Goal: Task Accomplishment & Management: Use online tool/utility

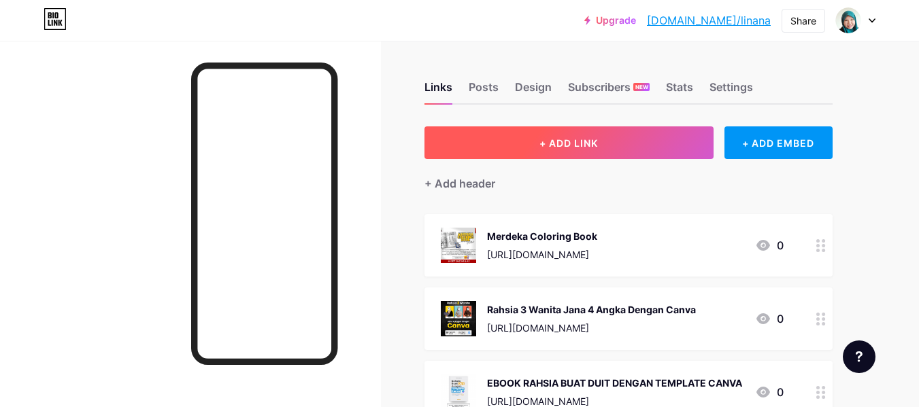
click at [562, 148] on span "+ ADD LINK" at bounding box center [568, 143] width 59 height 12
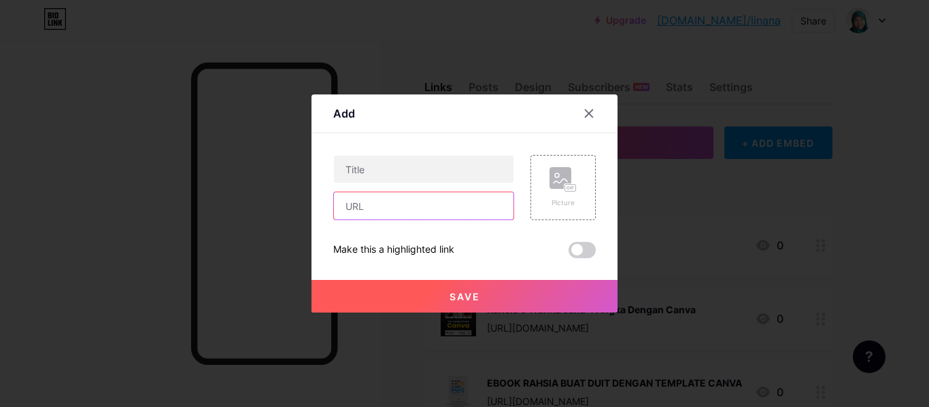
click at [354, 203] on input "text" at bounding box center [424, 206] width 180 height 27
paste input "[URL][DOMAIN_NAME]"
type input "[URL][DOMAIN_NAME]"
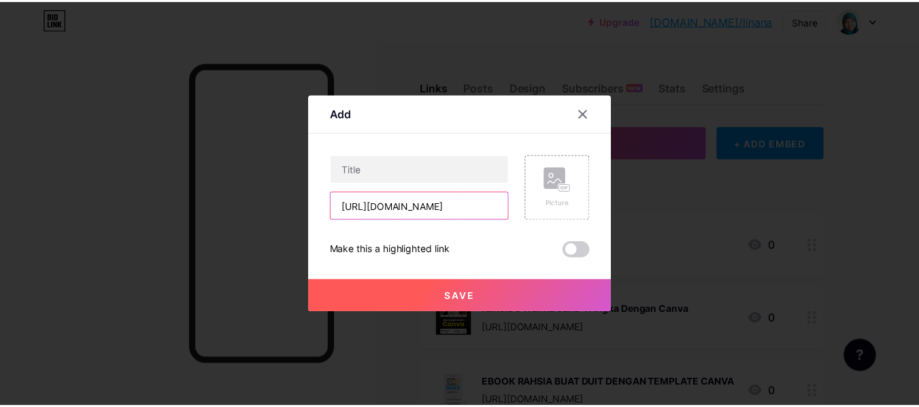
scroll to position [0, 0]
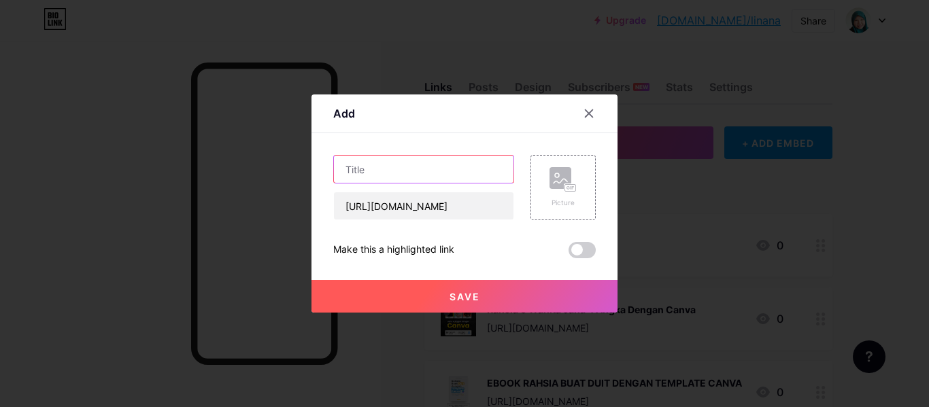
click at [385, 169] on input "text" at bounding box center [424, 169] width 180 height 27
paste input "Template Poster Merdeka"
click at [505, 182] on input "Template Poster Merdeka" at bounding box center [424, 169] width 180 height 27
type input "Template Poster Merdeka"
click at [514, 181] on div "Picture" at bounding box center [555, 187] width 82 height 65
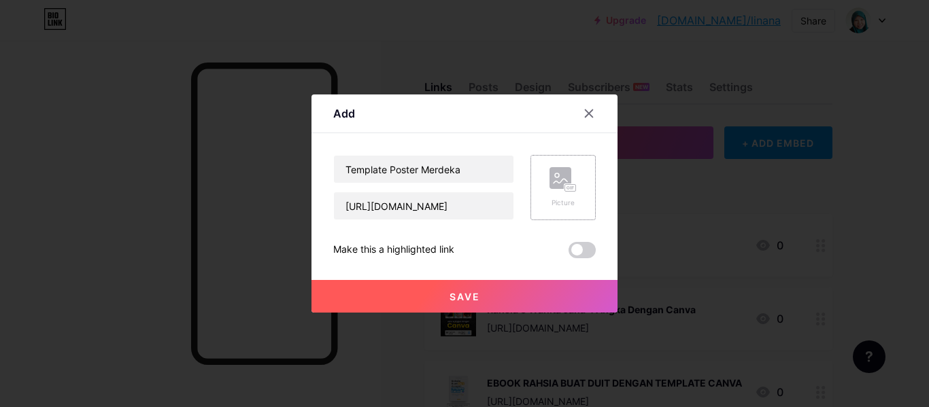
click at [561, 181] on icon at bounding box center [561, 181] width 14 height 4
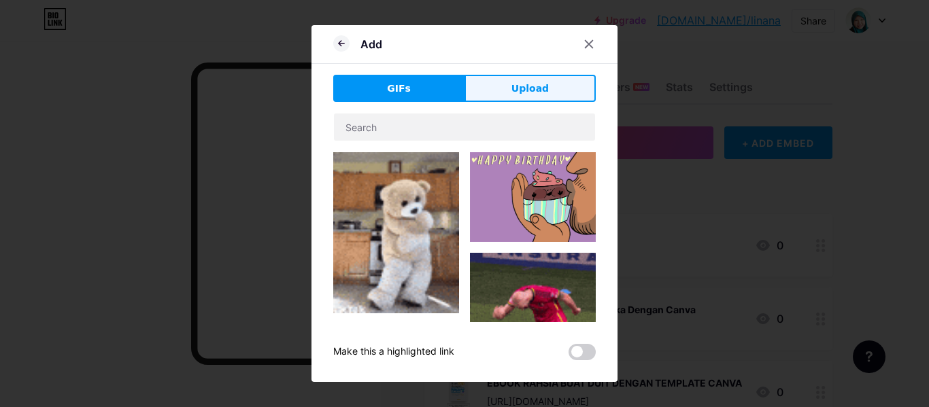
click at [523, 96] on button "Upload" at bounding box center [530, 88] width 131 height 27
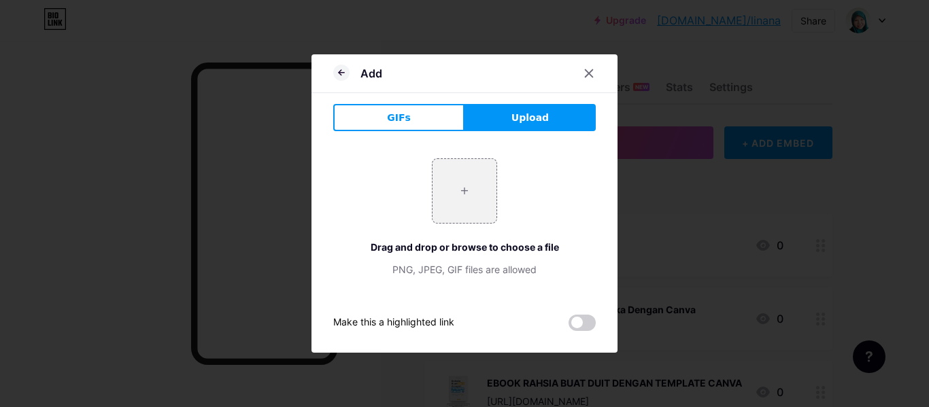
click at [523, 120] on span "Upload" at bounding box center [530, 118] width 37 height 14
click at [530, 122] on span "Upload" at bounding box center [530, 118] width 37 height 14
click at [474, 188] on input "file" at bounding box center [465, 191] width 64 height 64
type input "C:\fakepath\photo_2025-08-09_10-12-41 (2).jpg"
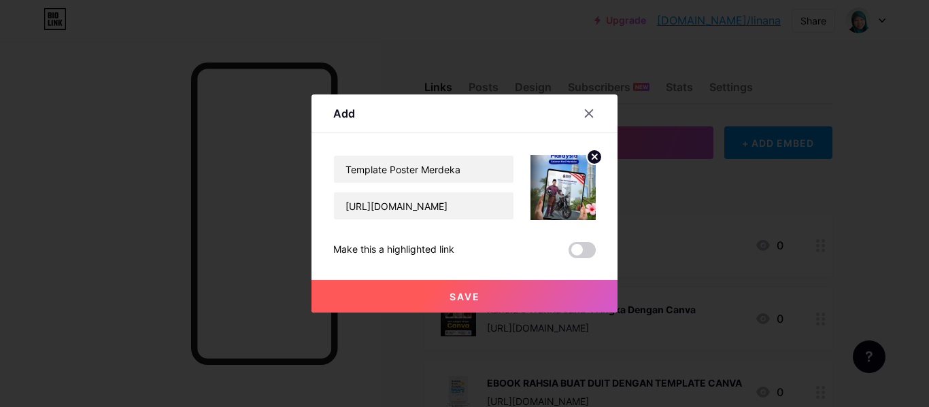
click at [501, 298] on button "Save" at bounding box center [465, 296] width 306 height 33
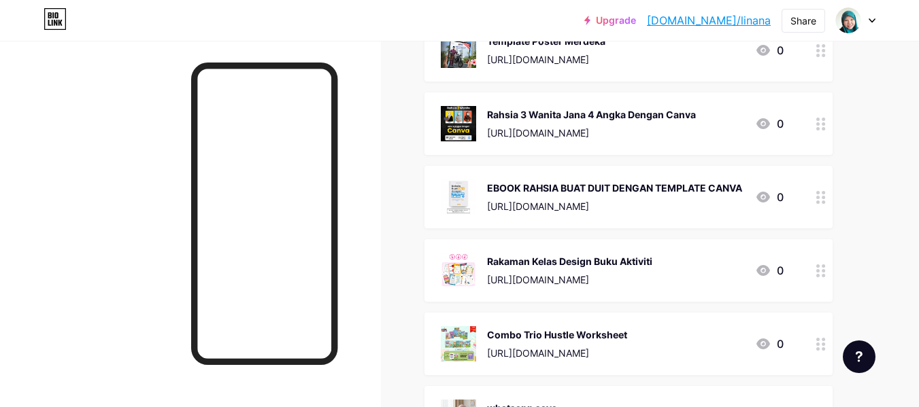
scroll to position [272, 0]
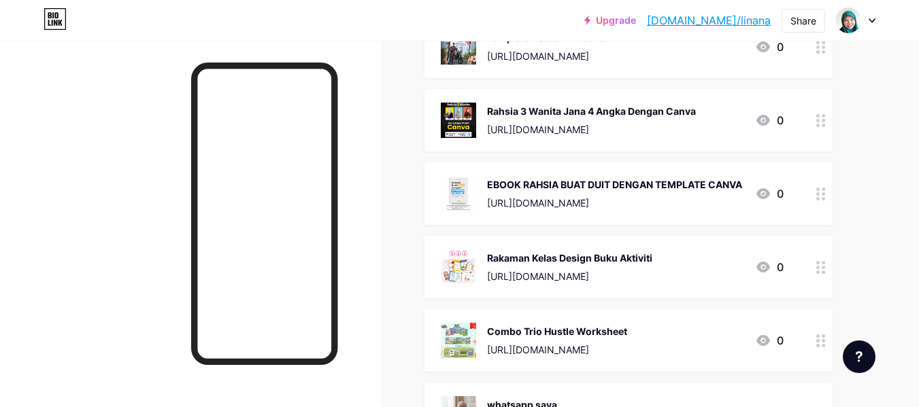
click at [599, 112] on div "Rahsia 3 Wanita Jana 4 Angka Dengan Canva" at bounding box center [591, 111] width 209 height 14
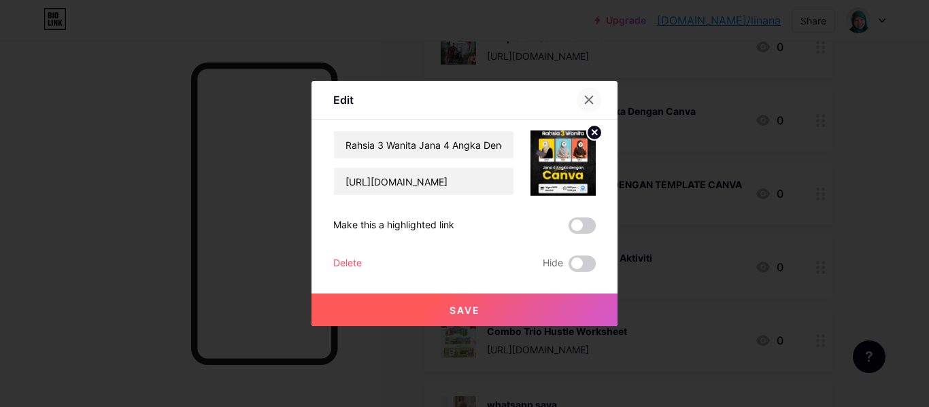
click at [586, 99] on icon at bounding box center [589, 100] width 7 height 7
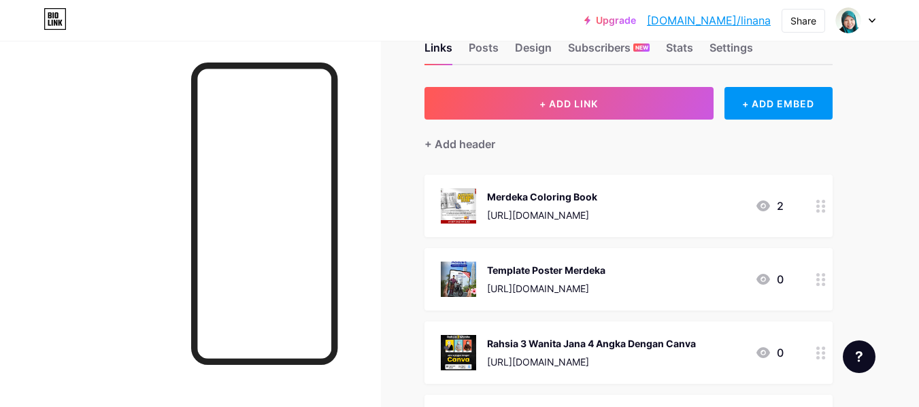
scroll to position [0, 0]
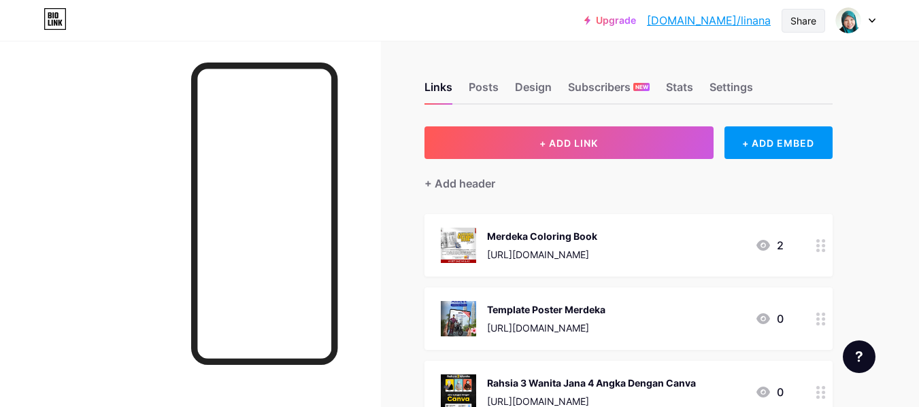
click at [801, 29] on div "Share" at bounding box center [804, 21] width 44 height 24
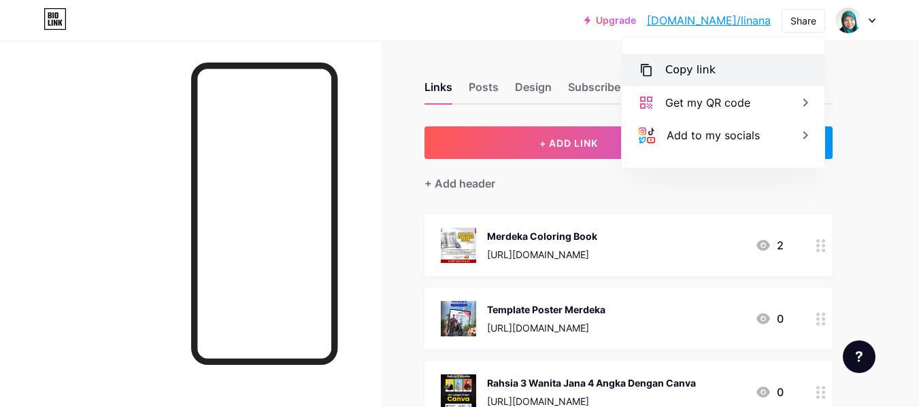
click at [674, 74] on div "Copy link" at bounding box center [690, 70] width 50 height 16
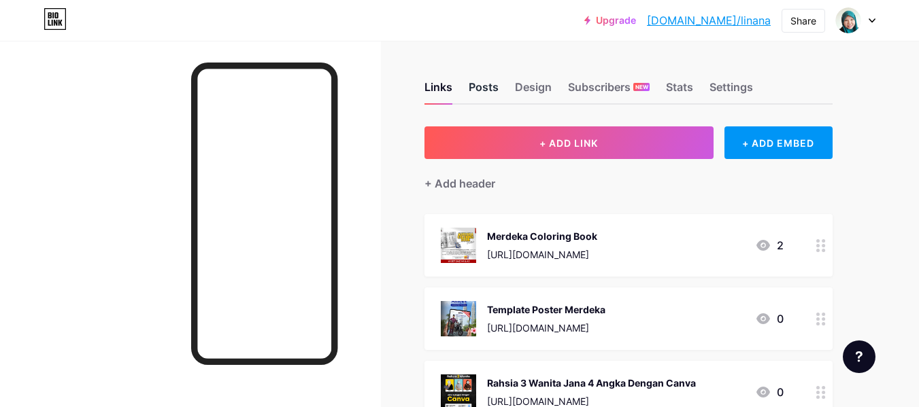
click at [475, 91] on div "Posts" at bounding box center [484, 91] width 30 height 24
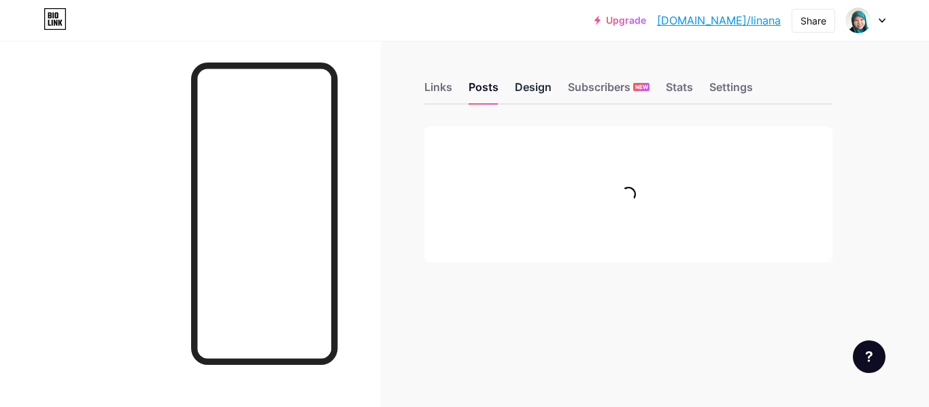
click at [533, 85] on div "Design" at bounding box center [533, 91] width 37 height 24
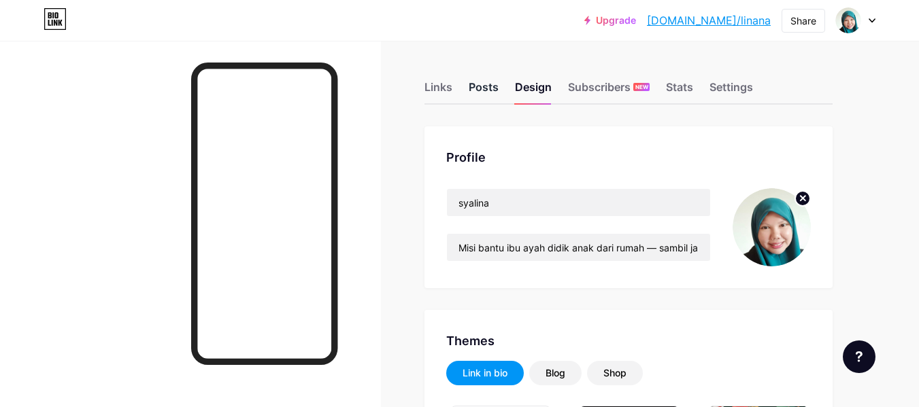
click at [471, 92] on div "Posts" at bounding box center [484, 91] width 30 height 24
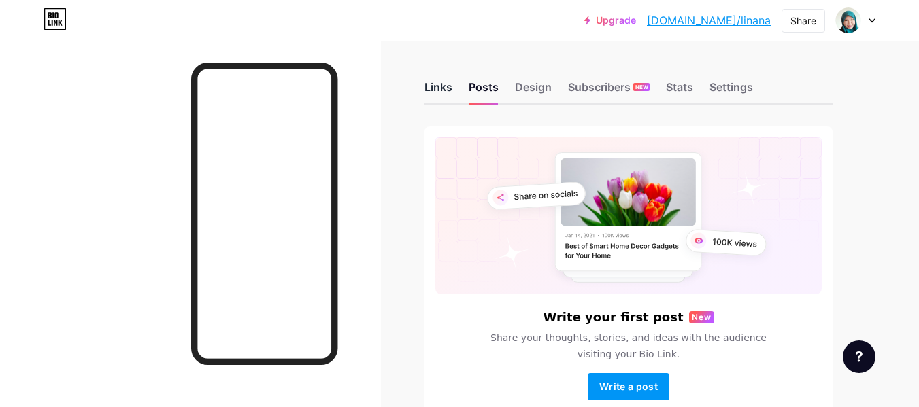
click at [448, 95] on div "Links" at bounding box center [438, 91] width 28 height 24
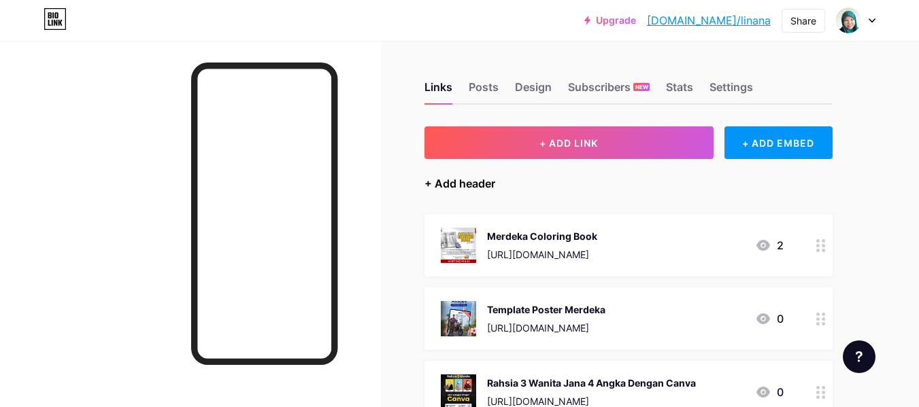
click at [442, 182] on div "+ Add header" at bounding box center [459, 184] width 71 height 16
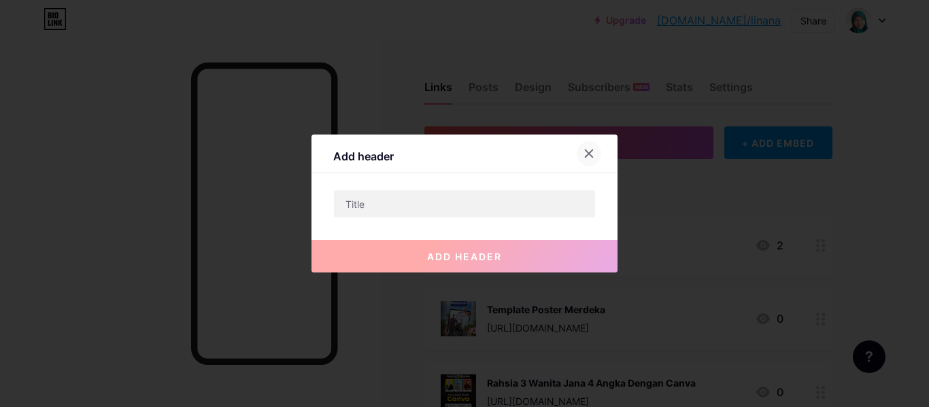
click at [577, 157] on div at bounding box center [589, 153] width 24 height 24
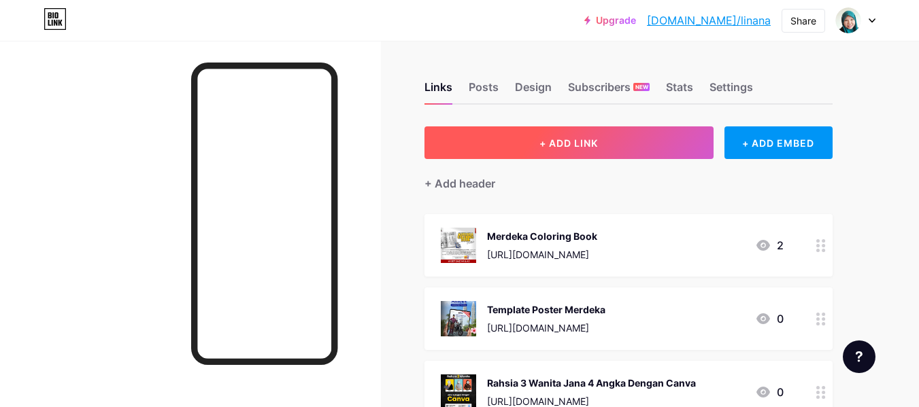
click at [586, 149] on button "+ ADD LINK" at bounding box center [568, 143] width 289 height 33
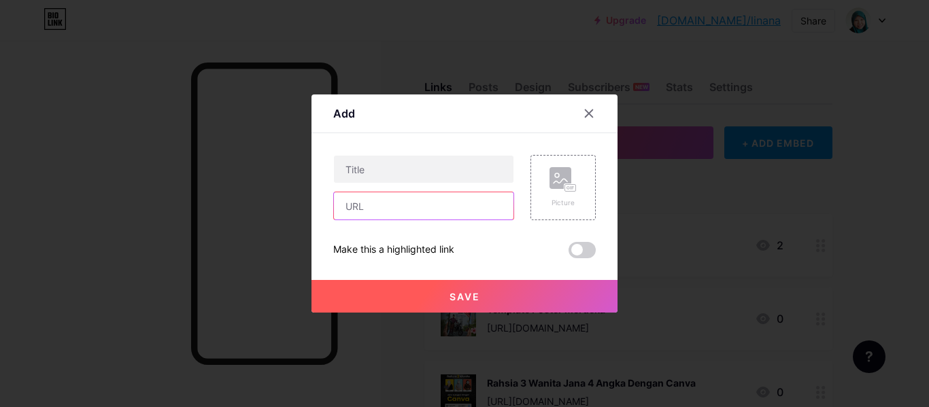
click at [395, 207] on input "text" at bounding box center [424, 206] width 180 height 27
paste input "[URL][DOMAIN_NAME]"
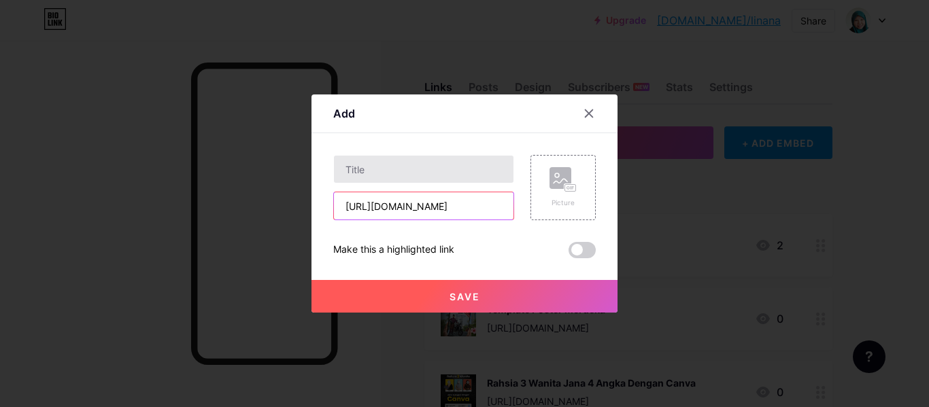
type input "[URL][DOMAIN_NAME]"
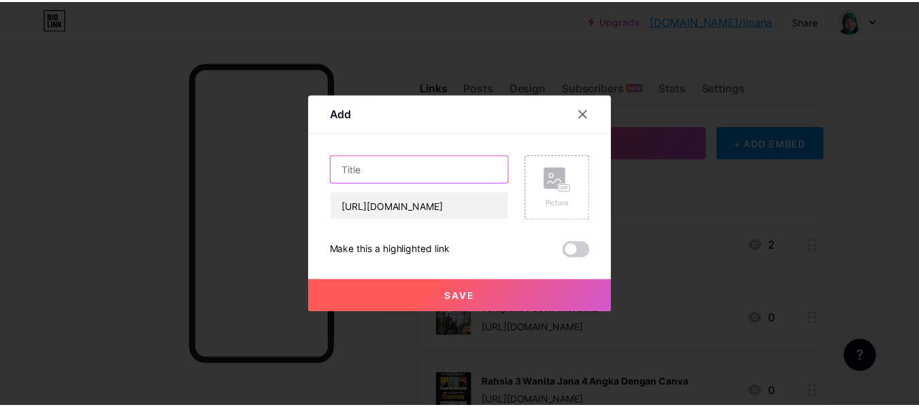
scroll to position [0, 0]
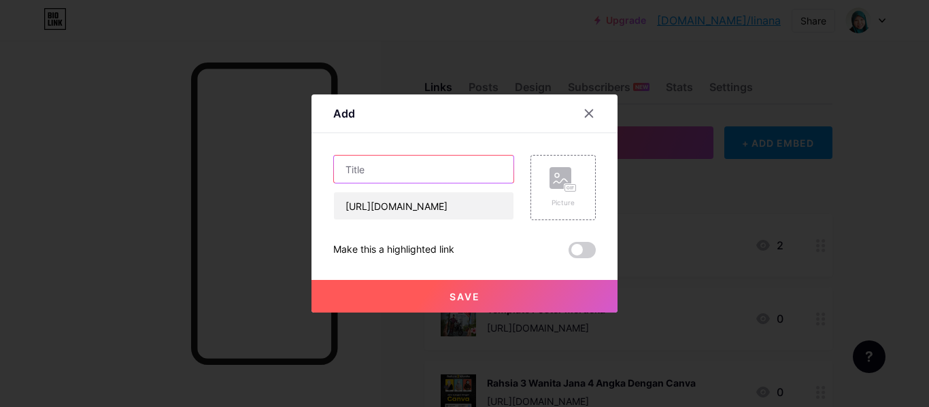
click at [382, 175] on input "text" at bounding box center [424, 169] width 180 height 27
type input "Waiting Kelas Mahir CAnva"
click at [521, 137] on div "Content YouTube Play YouTube video without leaving your page. ADD Vimeo Play Vi…" at bounding box center [464, 195] width 263 height 125
click at [550, 170] on rect at bounding box center [561, 178] width 22 height 22
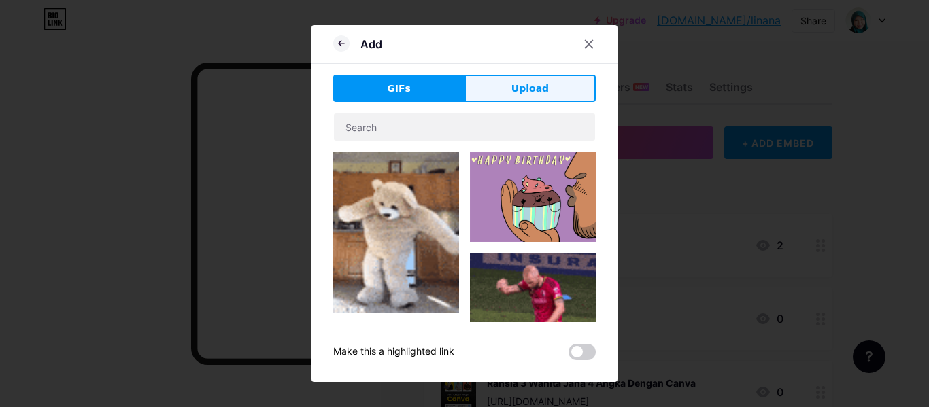
click at [532, 86] on span "Upload" at bounding box center [530, 89] width 37 height 14
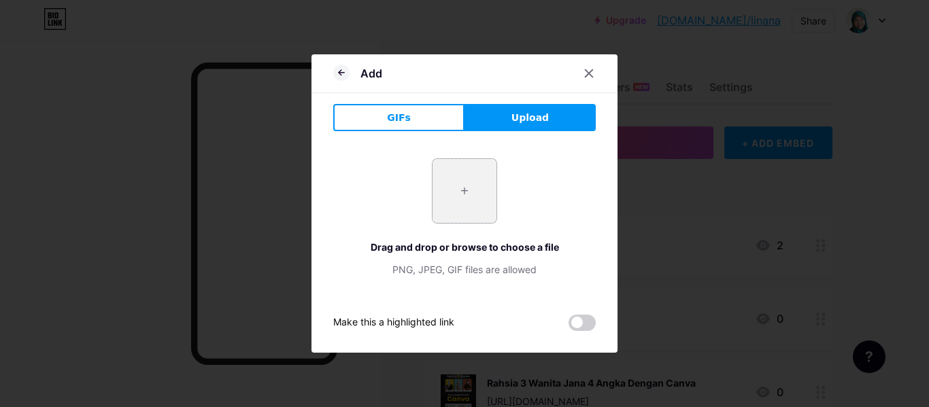
click at [461, 188] on input "file" at bounding box center [465, 191] width 64 height 64
type input "C:\fakepath\_f27a24f2-7065-4ab7-8827-02aedf147fa0.jpeg"
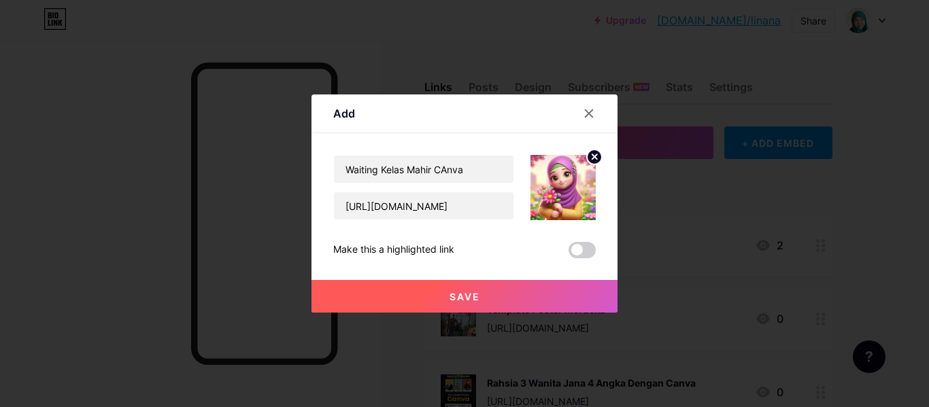
click at [487, 290] on button "Save" at bounding box center [465, 296] width 306 height 33
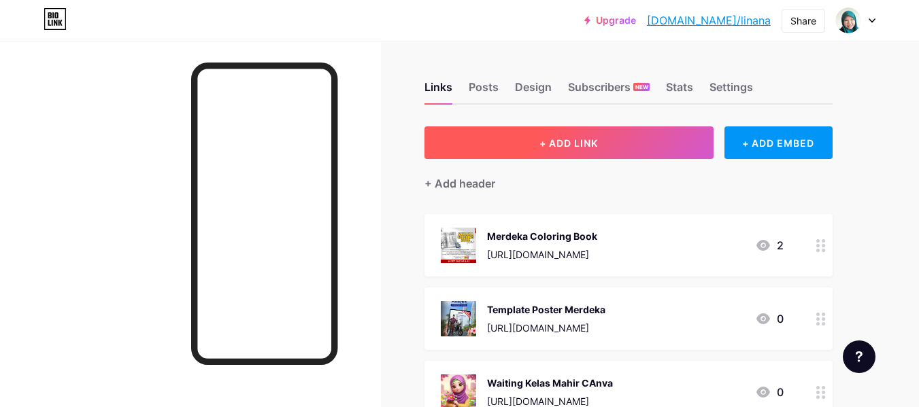
click at [595, 141] on span "+ ADD LINK" at bounding box center [568, 143] width 59 height 12
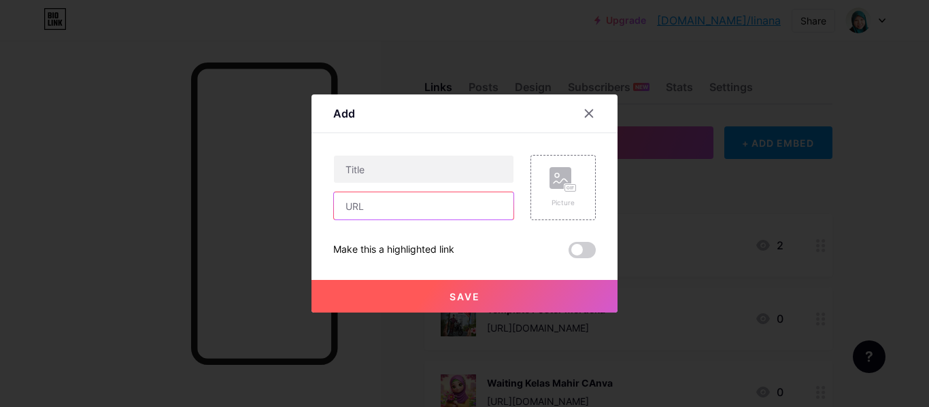
click at [390, 207] on input "text" at bounding box center [424, 206] width 180 height 27
paste input "[URL][DOMAIN_NAME]"
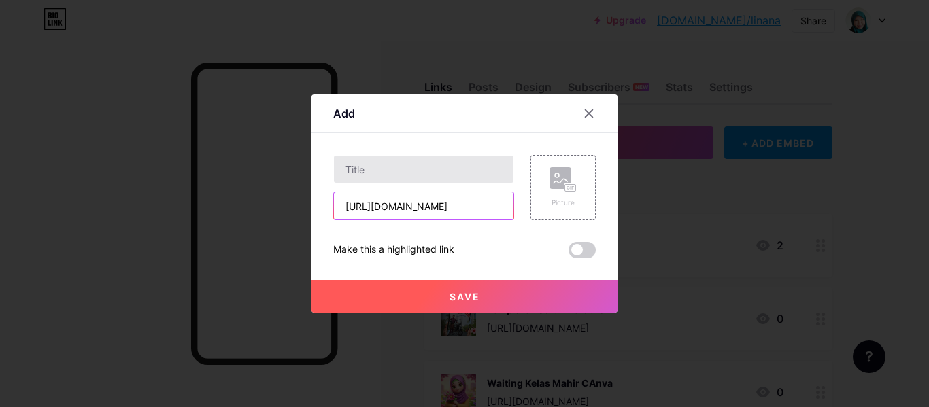
type input "[URL][DOMAIN_NAME]"
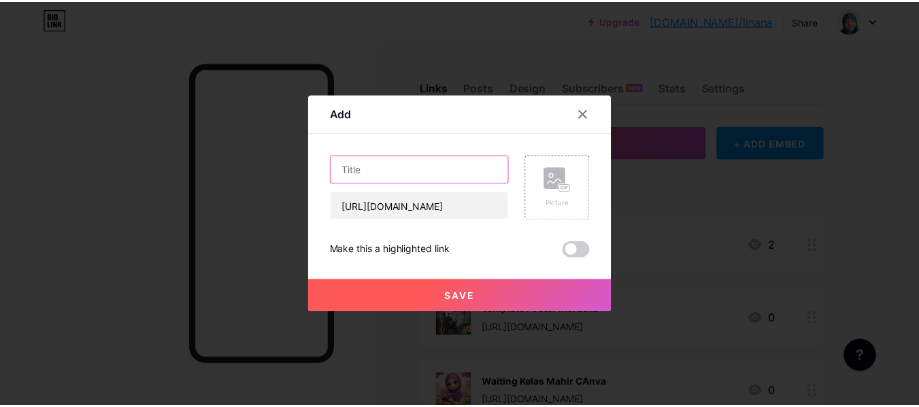
scroll to position [0, 0]
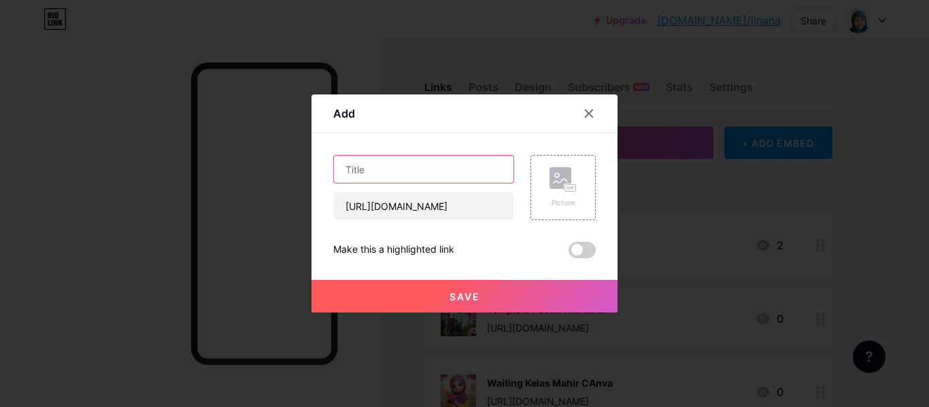
click at [443, 177] on input "text" at bounding box center [424, 169] width 180 height 27
paste input "KELAS DESIGN WEBSITE"
type input "KELAS DESIGN WEBSITE"
click at [516, 153] on div "Content YouTube Play YouTube video without leaving your page. ADD Vimeo Play Vi…" at bounding box center [464, 195] width 263 height 125
click at [550, 182] on rect at bounding box center [561, 178] width 22 height 22
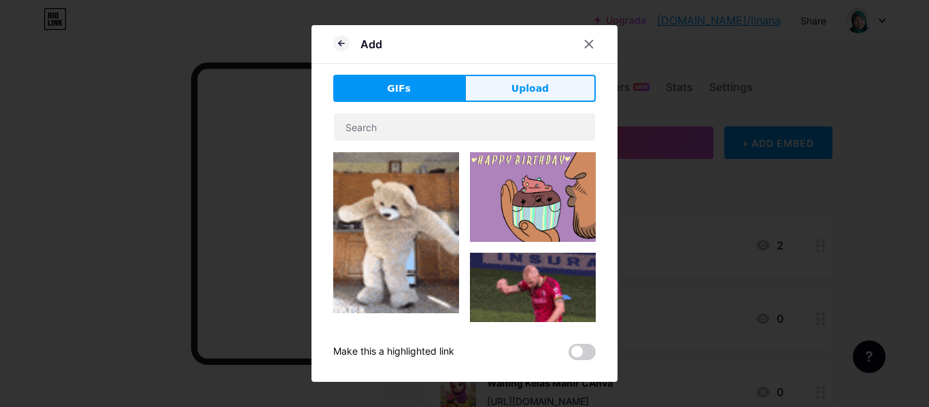
click at [531, 97] on button "Upload" at bounding box center [530, 88] width 131 height 27
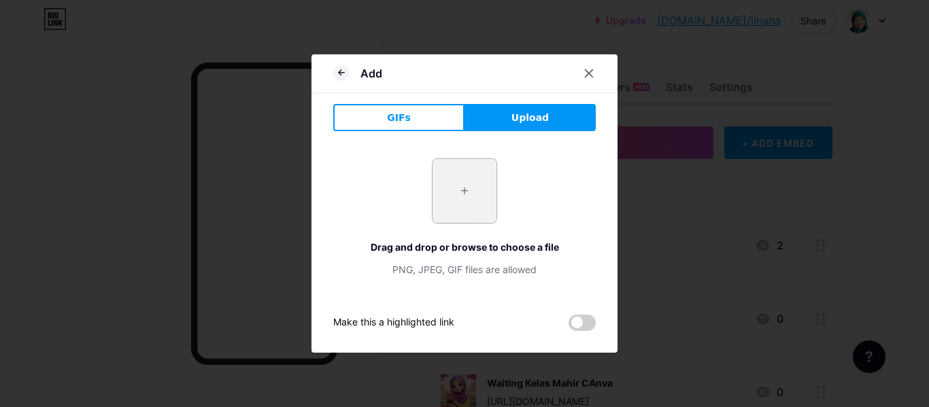
click at [461, 195] on input "file" at bounding box center [465, 191] width 64 height 64
type input "C:\fakepath\Kelas Basic Canva & Support.jpg"
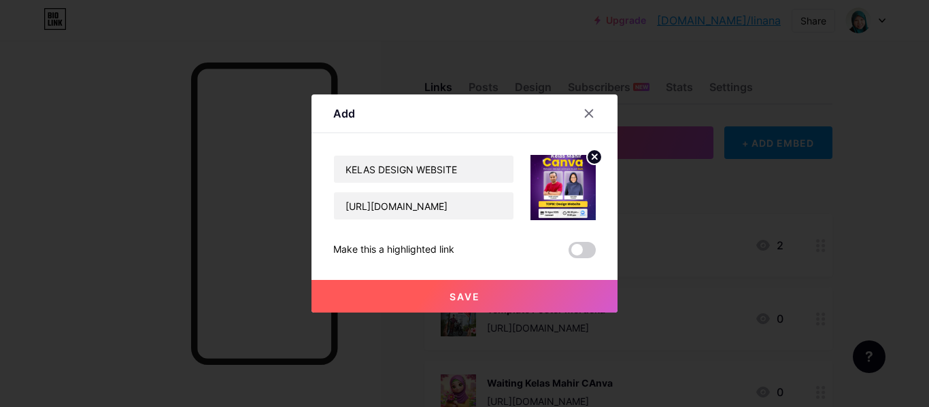
click at [470, 295] on span "Save" at bounding box center [465, 297] width 31 height 12
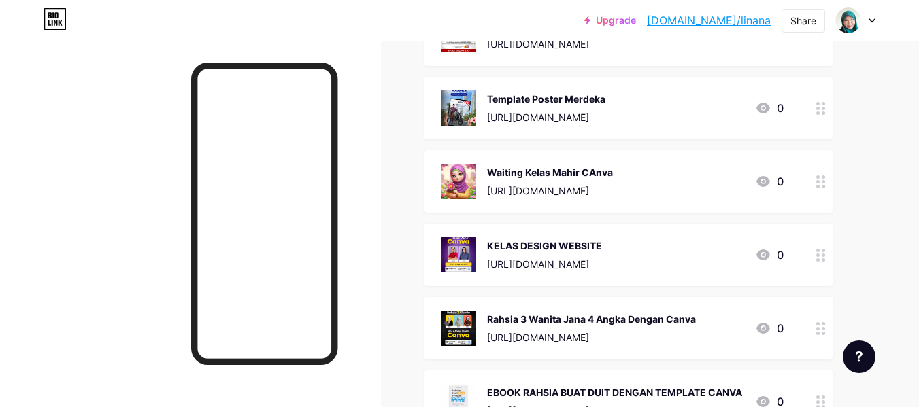
scroll to position [136, 0]
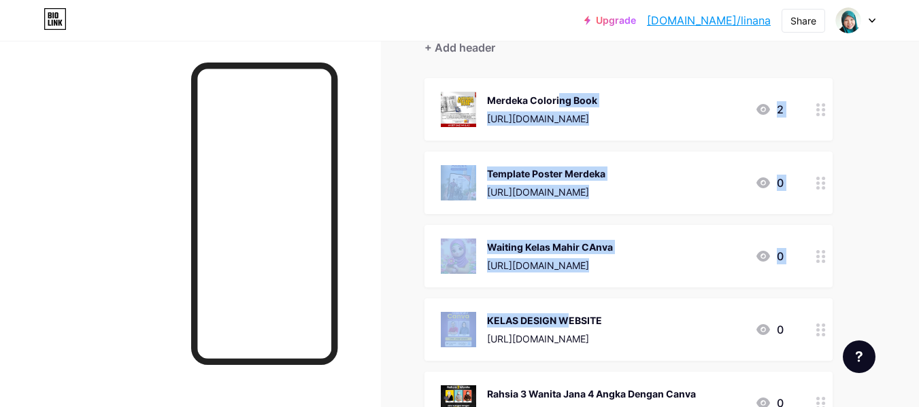
drag, startPoint x: 492, startPoint y: 320, endPoint x: 496, endPoint y: 105, distance: 215.0
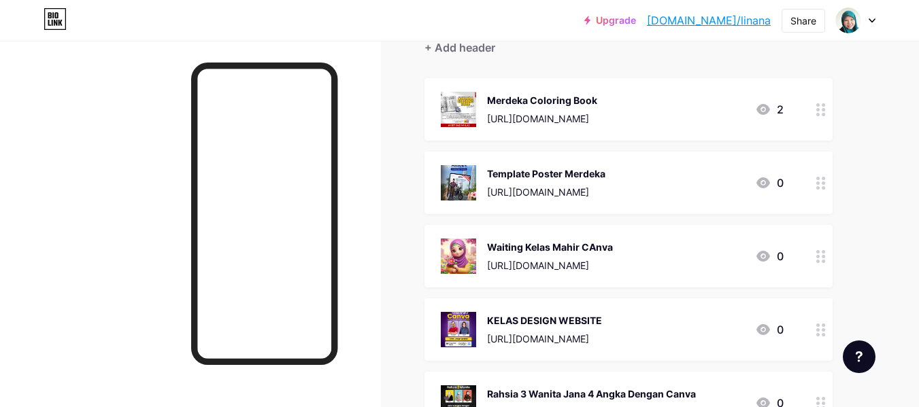
drag, startPoint x: 556, startPoint y: 322, endPoint x: 560, endPoint y: 237, distance: 85.1
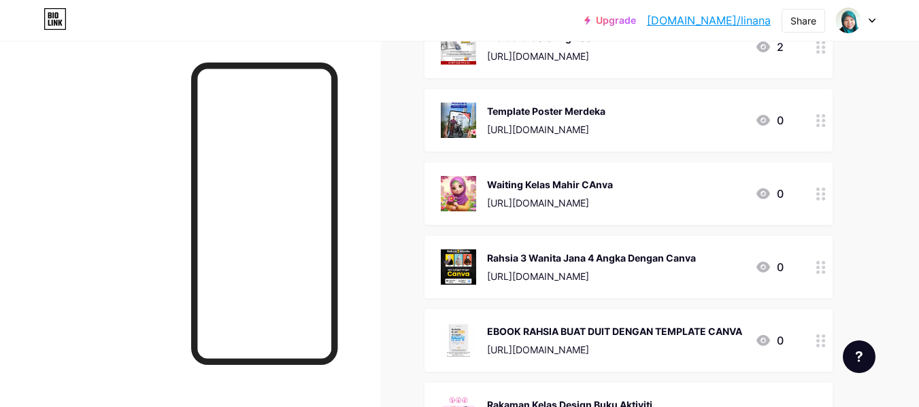
scroll to position [0, 0]
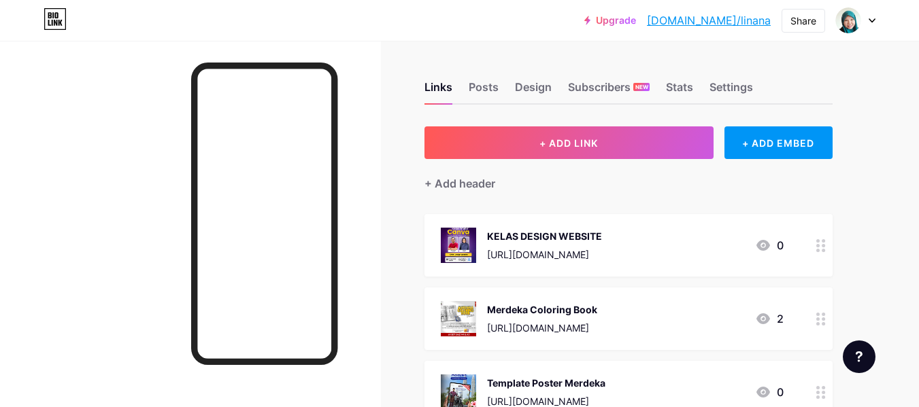
click at [744, 21] on link "[DOMAIN_NAME]/linana" at bounding box center [709, 20] width 124 height 16
